Goal: Information Seeking & Learning: Learn about a topic

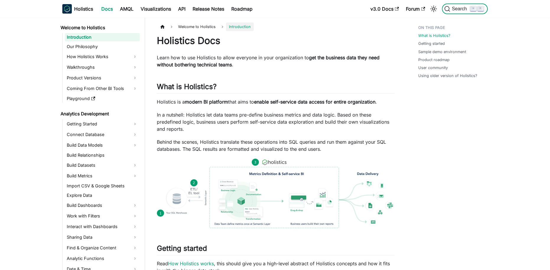
click at [461, 9] on span "Search" at bounding box center [460, 8] width 20 height 5
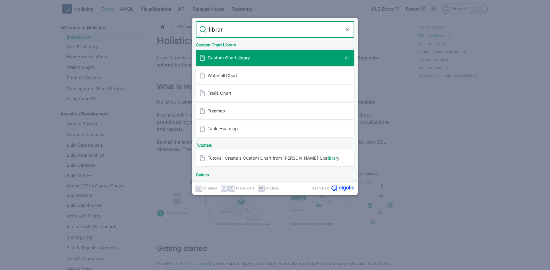
type input "library"
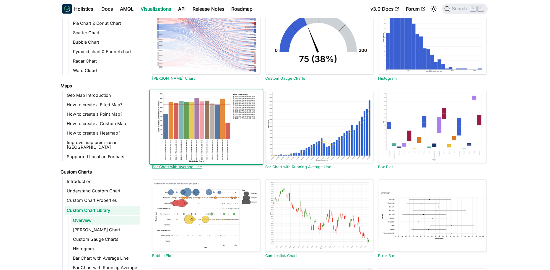
scroll to position [89, 0]
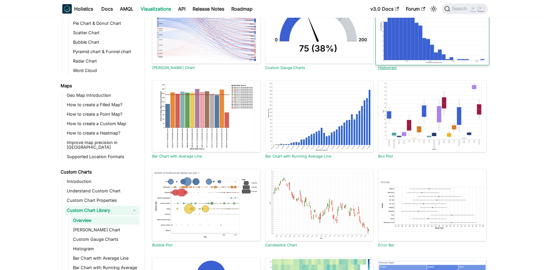
click at [386, 67] on link "Histogram" at bounding box center [387, 68] width 19 height 4
